Goal: Information Seeking & Learning: Learn about a topic

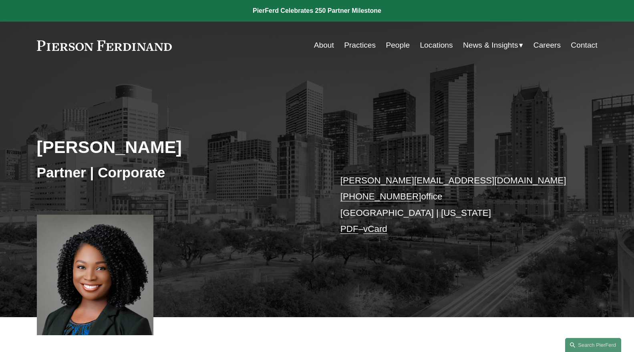
scroll to position [89, 0]
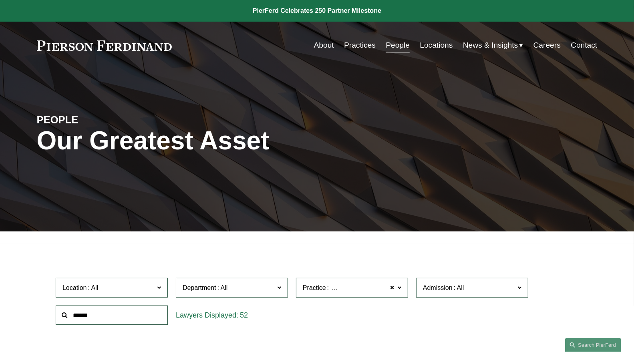
click at [394, 46] on link "People" at bounding box center [398, 45] width 24 height 15
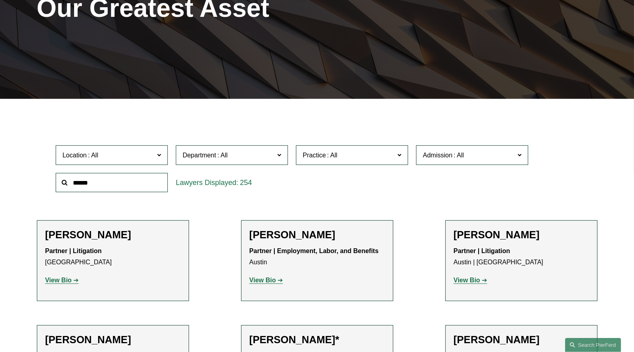
scroll to position [133, 0]
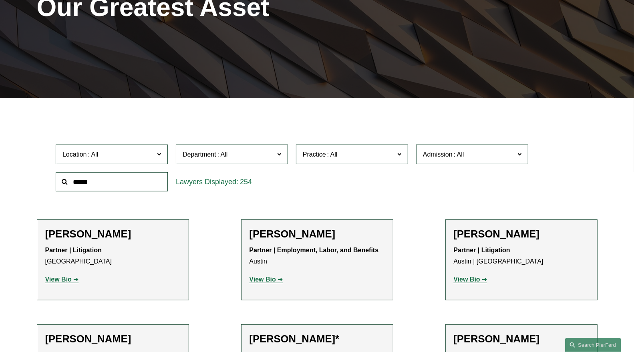
click at [425, 154] on span "Admission" at bounding box center [438, 154] width 30 height 7
click at [74, 179] on input "text" at bounding box center [112, 182] width 112 height 20
type input "*****"
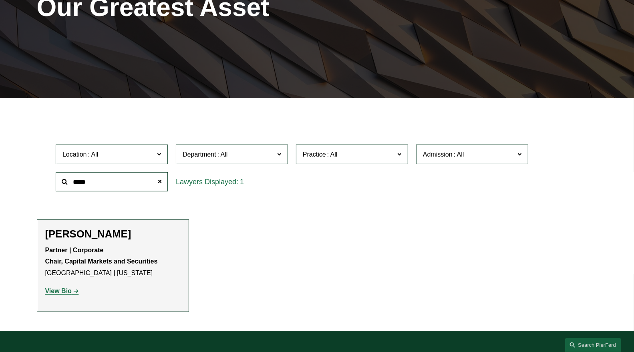
click at [56, 292] on strong "View Bio" at bounding box center [58, 291] width 26 height 7
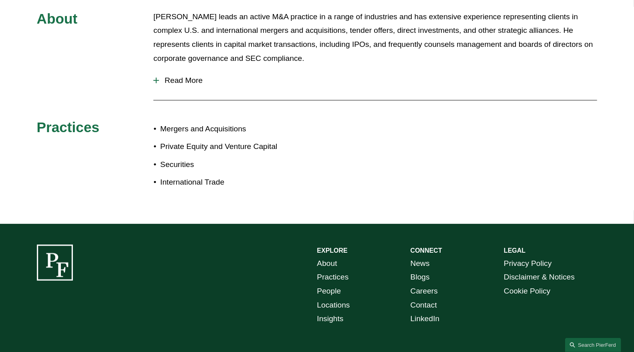
scroll to position [311, 0]
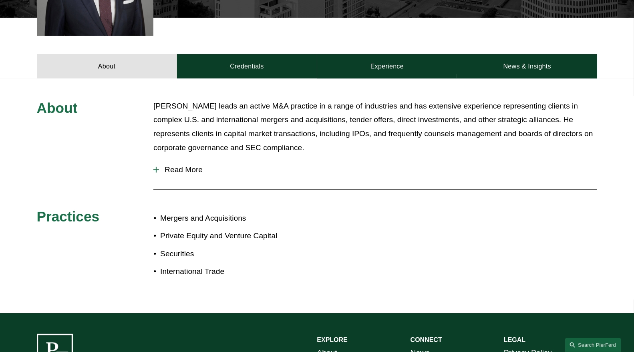
click at [193, 171] on span "Read More" at bounding box center [378, 169] width 438 height 9
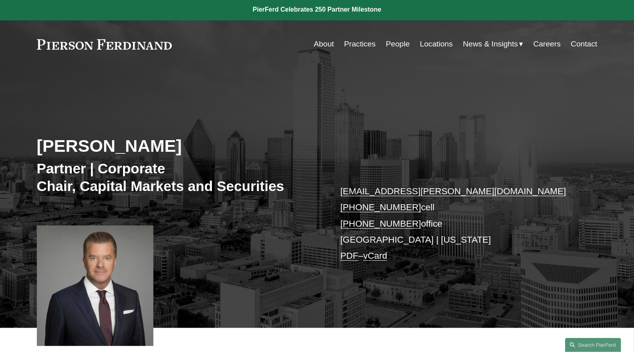
scroll to position [0, 0]
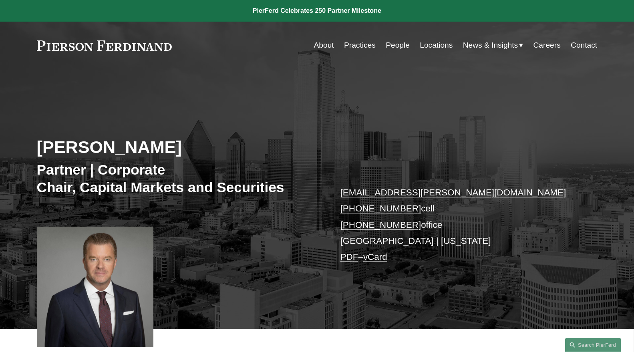
click at [395, 46] on link "People" at bounding box center [398, 45] width 24 height 15
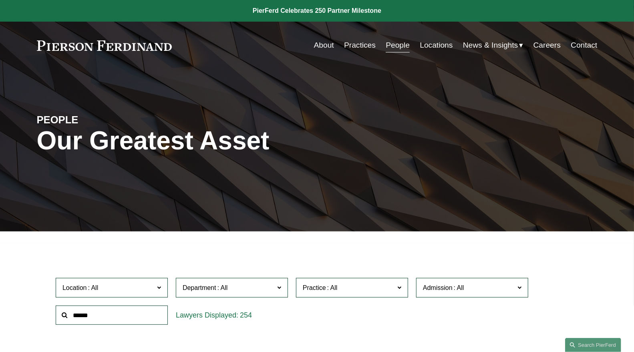
click at [120, 317] on input "text" at bounding box center [112, 316] width 112 height 20
drag, startPoint x: 120, startPoint y: 317, endPoint x: 31, endPoint y: 301, distance: 89.9
click at [35, 300] on ul "Filter Location All Atlanta Austin Boston Charlotte Chicago Cincinnati Clevelan…" at bounding box center [317, 301] width 599 height 103
type input "****"
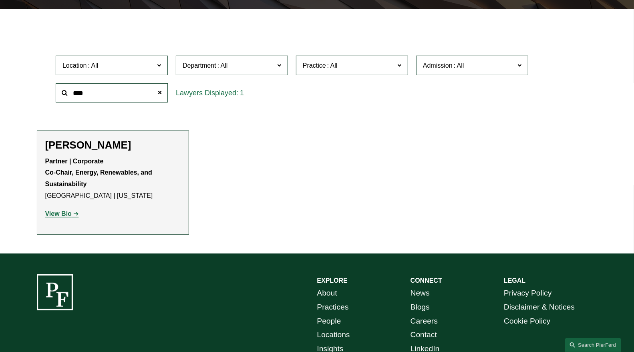
scroll to position [222, 0]
click at [61, 213] on strong "View Bio" at bounding box center [58, 213] width 26 height 7
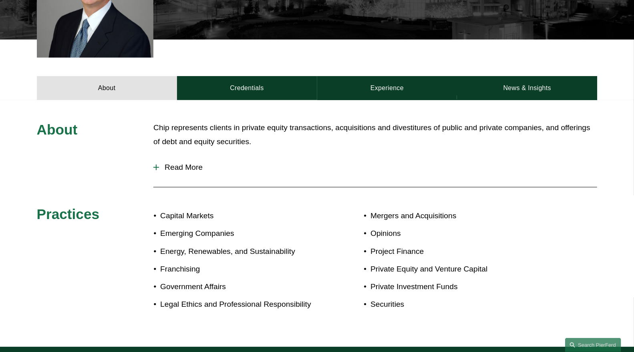
scroll to position [356, 0]
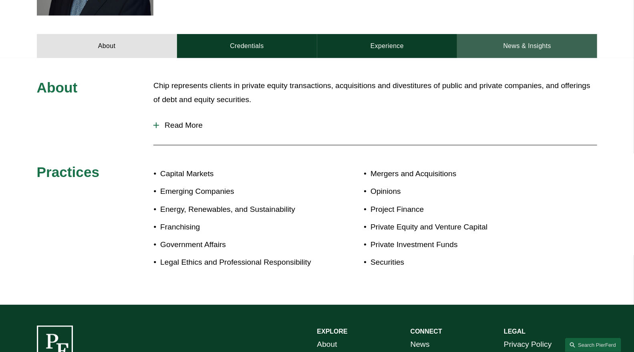
click at [544, 41] on link "News & Insights" at bounding box center [527, 46] width 140 height 24
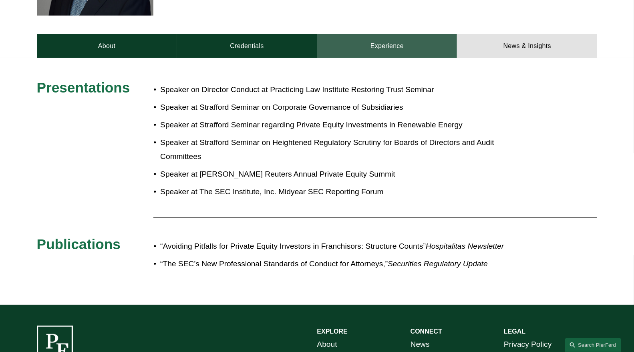
click at [431, 43] on link "Experience" at bounding box center [387, 46] width 140 height 24
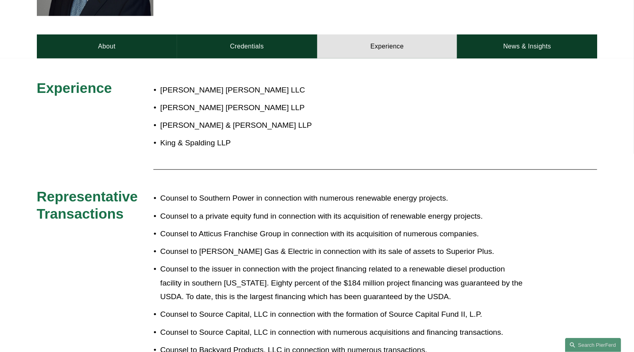
scroll to position [311, 0]
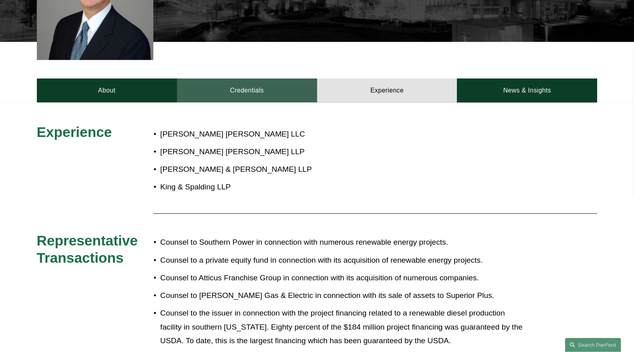
click at [232, 85] on link "Credentials" at bounding box center [247, 90] width 140 height 24
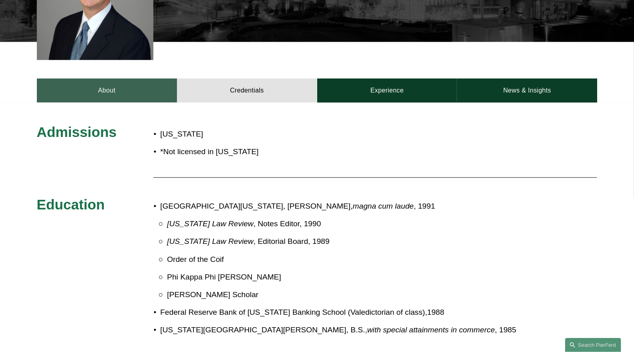
click at [106, 92] on link "About" at bounding box center [107, 90] width 140 height 24
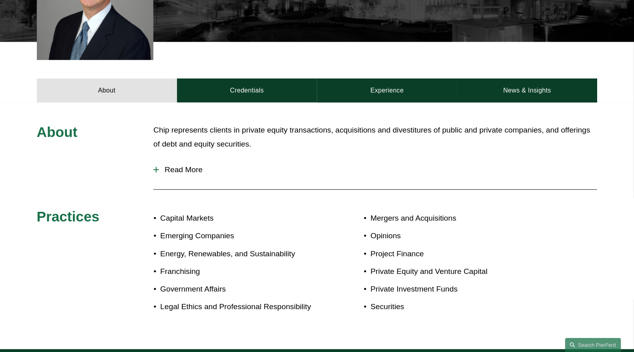
click at [178, 167] on span "Read More" at bounding box center [378, 169] width 438 height 9
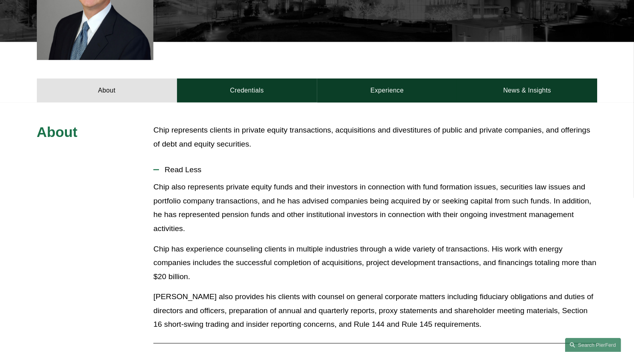
scroll to position [356, 0]
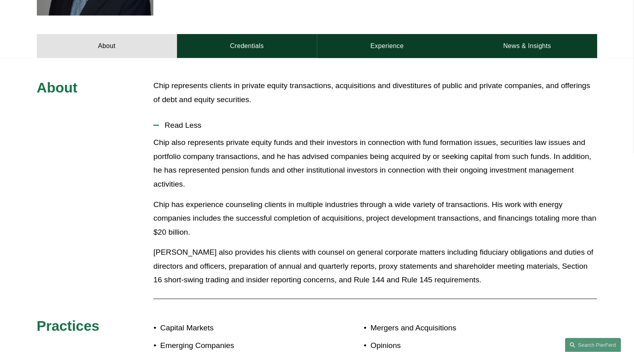
click at [442, 278] on p "[PERSON_NAME] also provides his clients with counsel on general corporate matte…" at bounding box center [375, 266] width 444 height 42
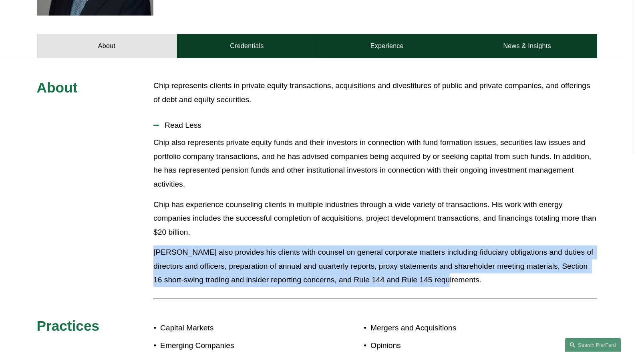
drag, startPoint x: 439, startPoint y: 284, endPoint x: 280, endPoint y: 235, distance: 166.2
click at [280, 235] on div "Chip also represents private equity funds and their investors in connection wit…" at bounding box center [375, 214] width 444 height 157
click at [279, 235] on p "Chip has experience counseling clients in multiple industries through a wide va…" at bounding box center [375, 219] width 444 height 42
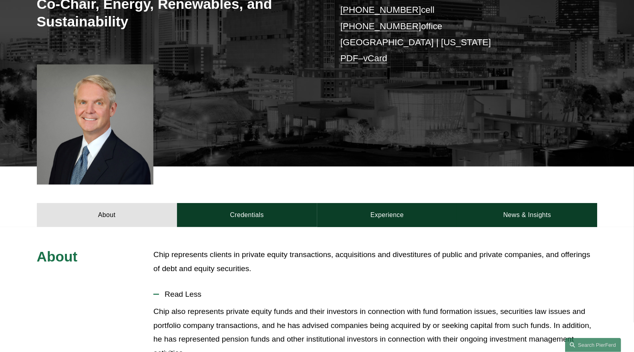
scroll to position [222, 0]
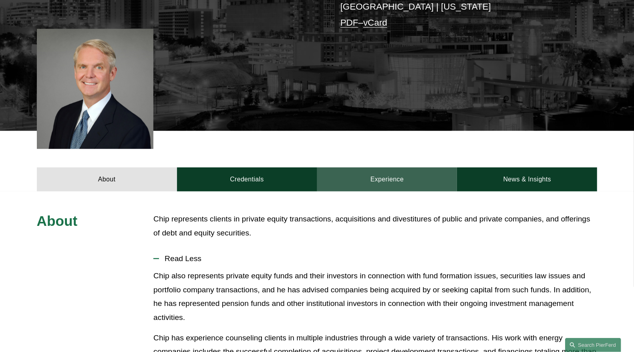
click at [387, 181] on link "Experience" at bounding box center [387, 179] width 140 height 24
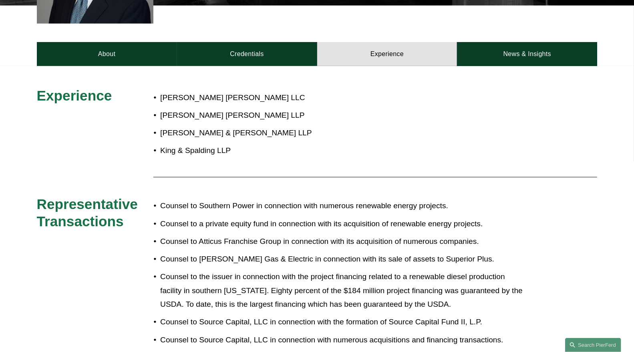
scroll to position [356, 0]
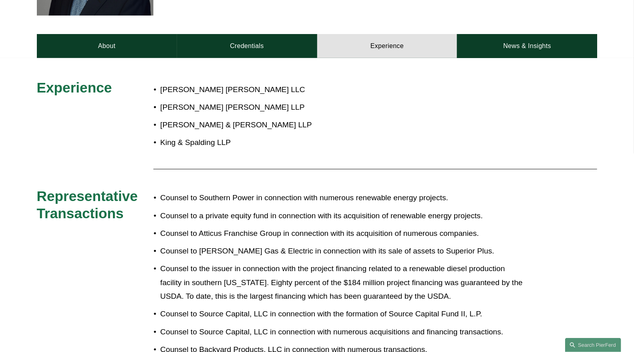
click at [443, 166] on div at bounding box center [375, 169] width 444 height 8
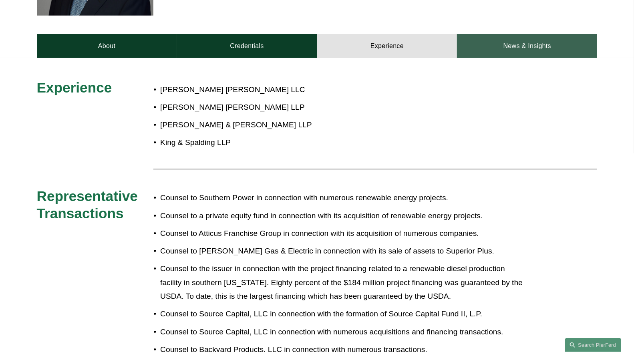
click at [517, 49] on link "News & Insights" at bounding box center [527, 46] width 140 height 24
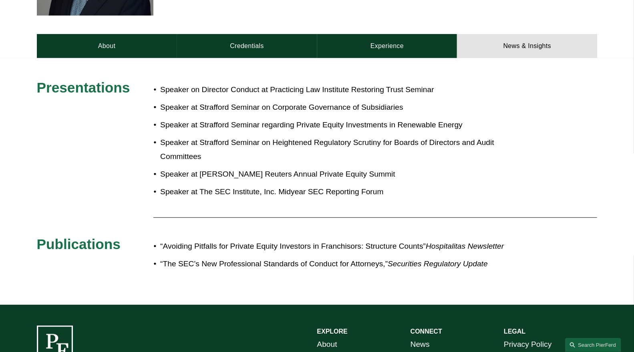
click at [502, 102] on p "Speaker at Strafford Seminar on Corporate Governance of Subsidiaries" at bounding box center [343, 108] width 367 height 14
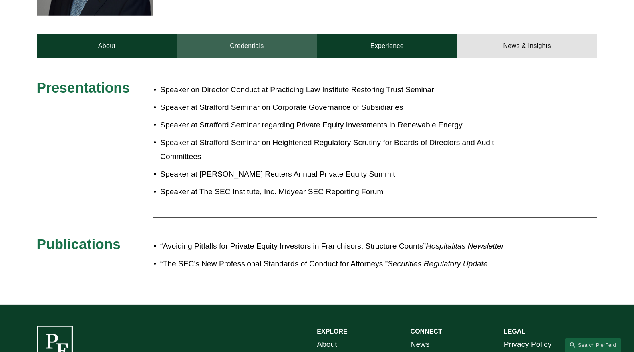
click at [224, 45] on link "Credentials" at bounding box center [247, 46] width 140 height 24
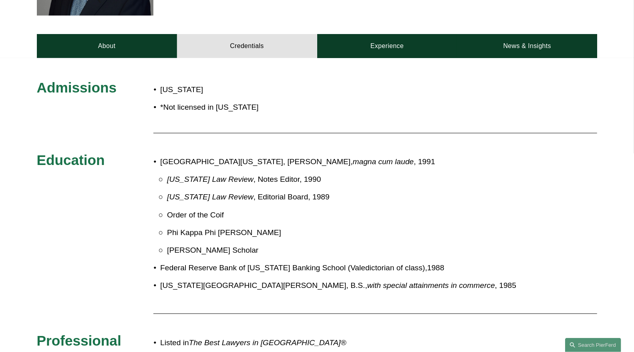
click at [264, 120] on div "[US_STATE] *Not licensed in [US_STATE]" at bounding box center [258, 103] width 210 height 48
click at [374, 159] on p "University of [US_STATE] School of Law, [PERSON_NAME], magna cum laude , 1991" at bounding box center [343, 162] width 367 height 14
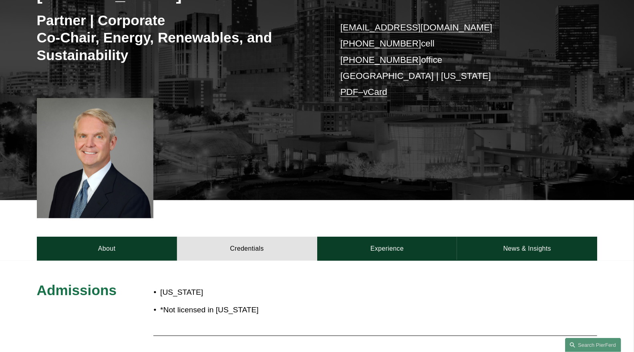
scroll to position [178, 0]
